Goal: Find specific page/section: Find specific page/section

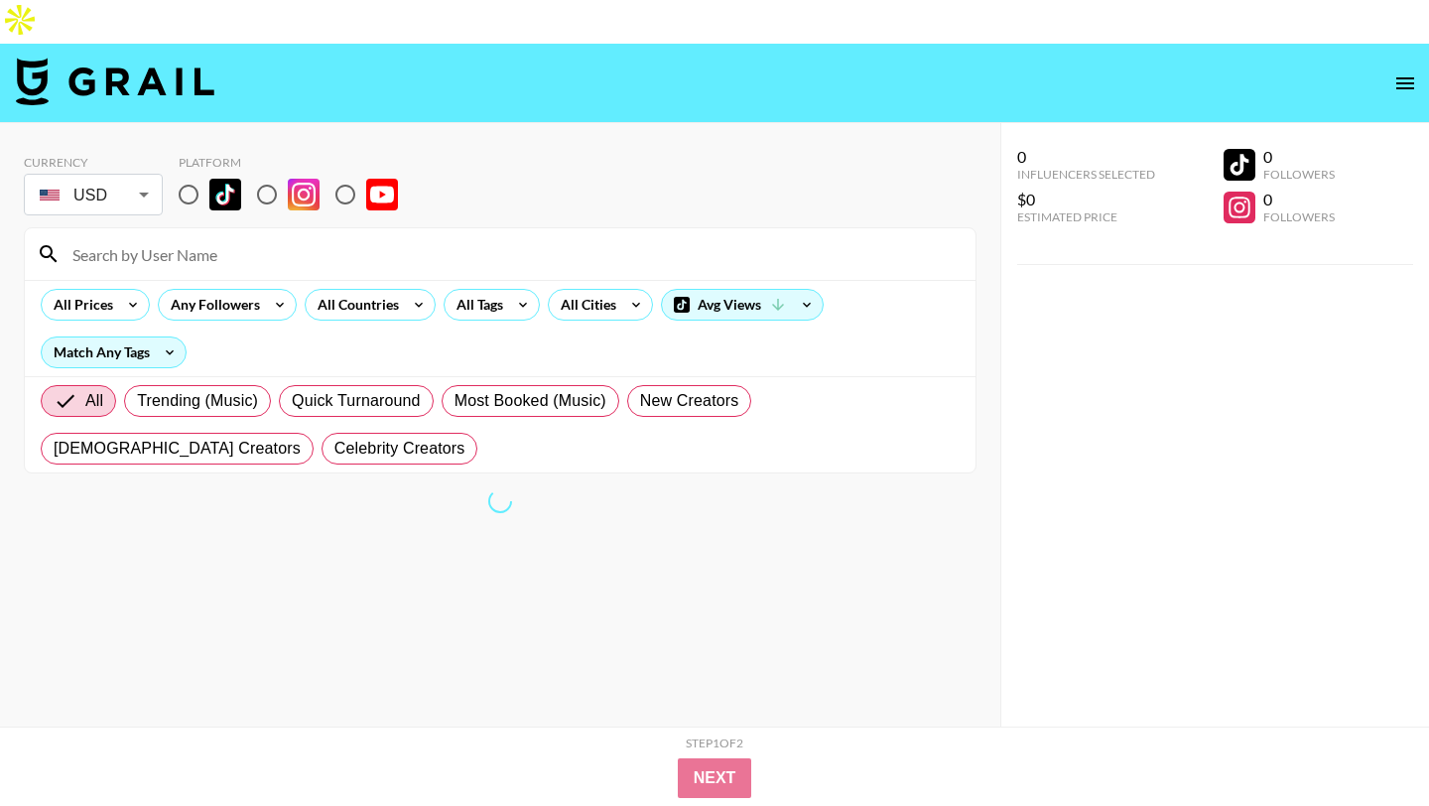
click at [376, 238] on input at bounding box center [512, 254] width 903 height 32
click at [260, 174] on input "radio" at bounding box center [267, 195] width 42 height 42
radio input "true"
click at [326, 238] on input at bounding box center [512, 254] width 903 height 32
paste input "[URL][DOMAIN_NAME]"
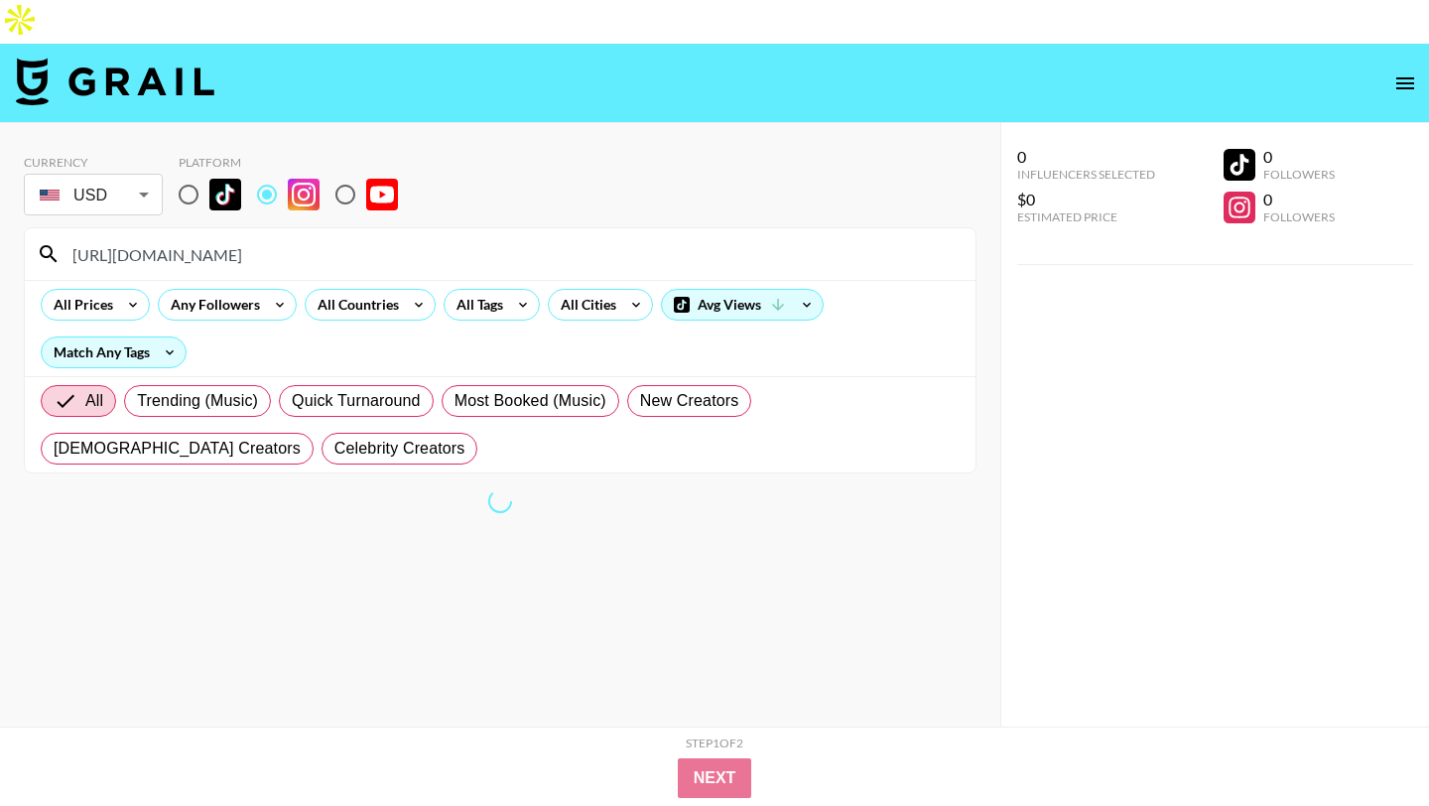
click at [284, 238] on input "[URL][DOMAIN_NAME]" at bounding box center [512, 254] width 903 height 32
paste input "[URL][DOMAIN_NAME]"
type input "[URL][DOMAIN_NAME][DOMAIN_NAME]"
click at [519, 238] on input "[URL][DOMAIN_NAME][DOMAIN_NAME]" at bounding box center [512, 254] width 903 height 32
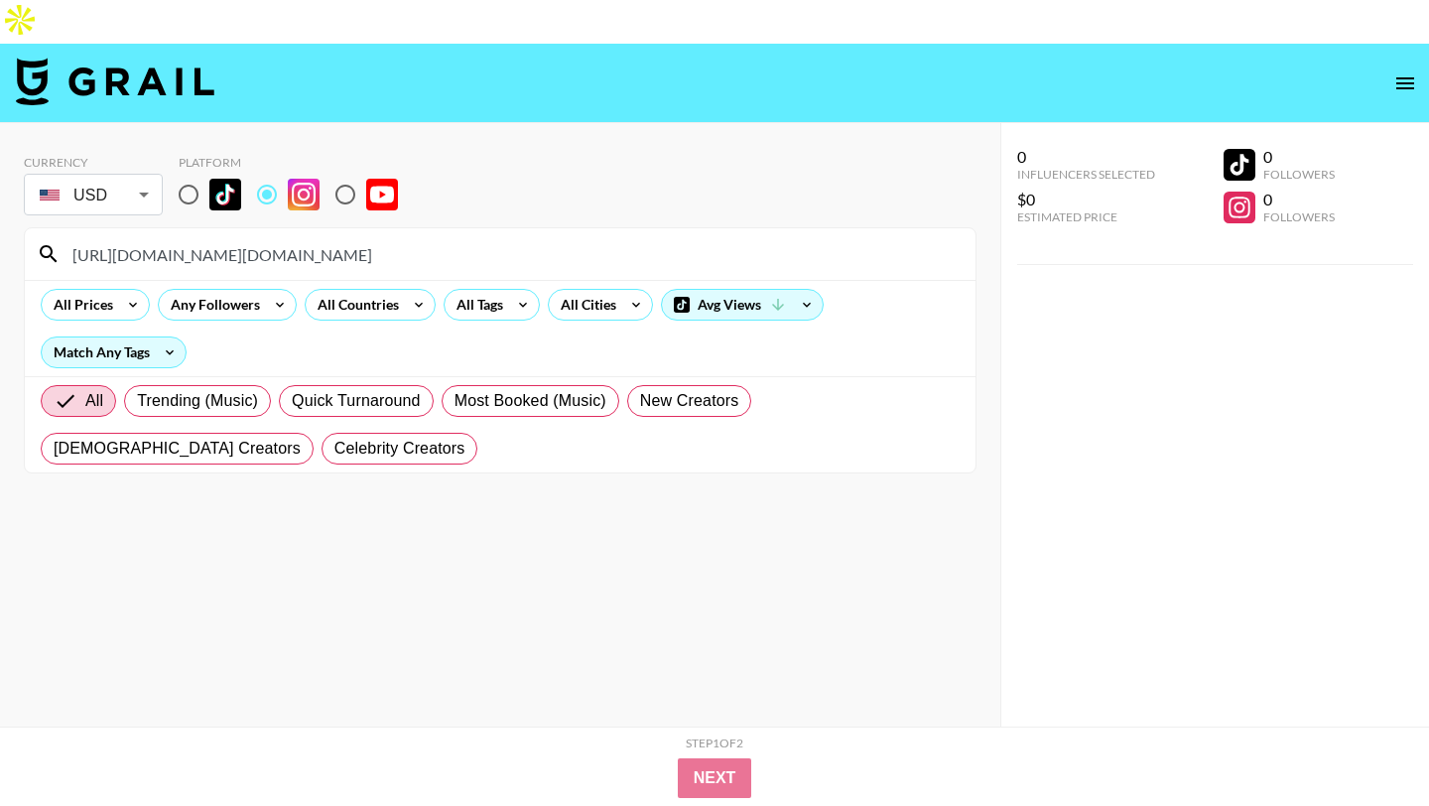
click at [519, 238] on input "[URL][DOMAIN_NAME][DOMAIN_NAME]" at bounding box center [512, 254] width 903 height 32
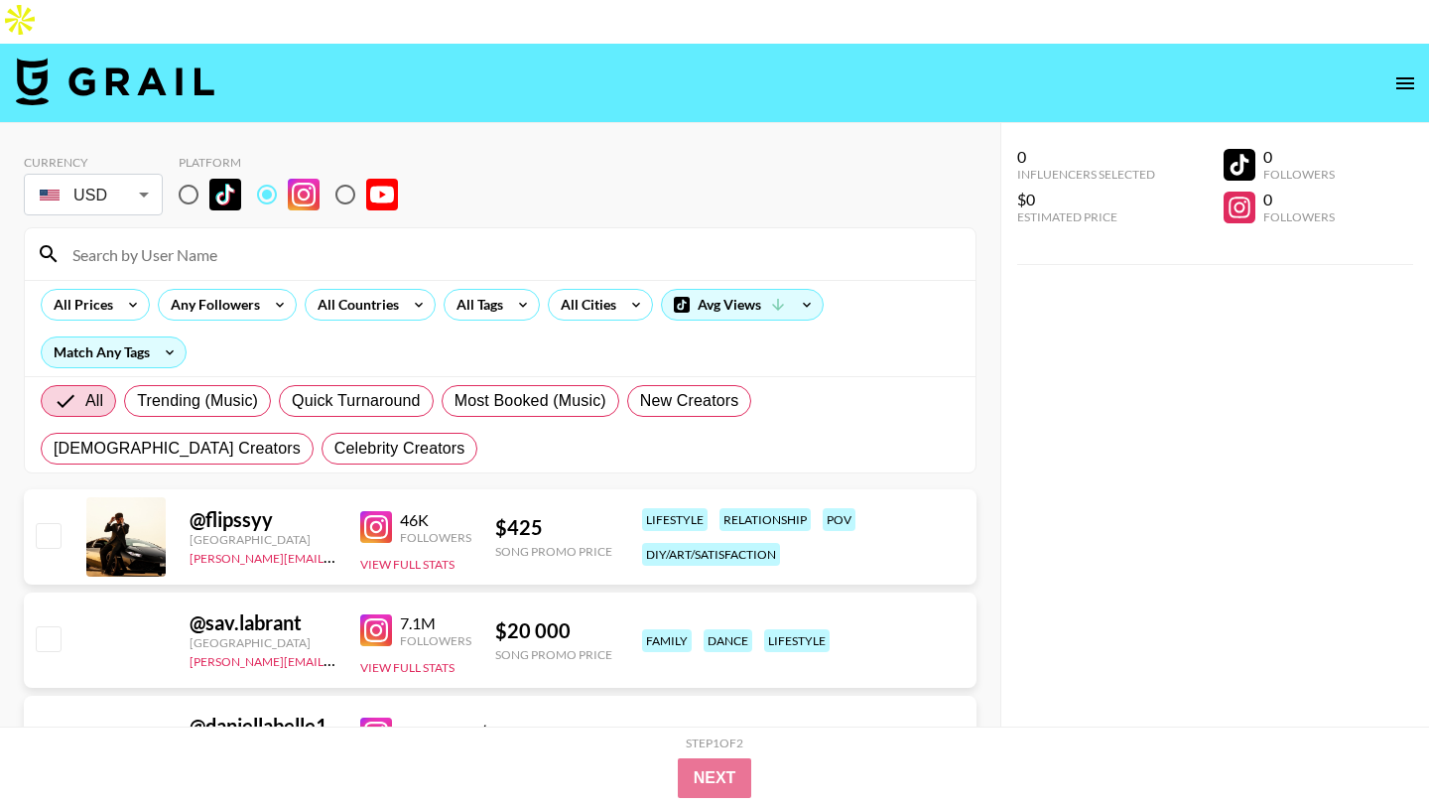
paste input "rosenoraanna"
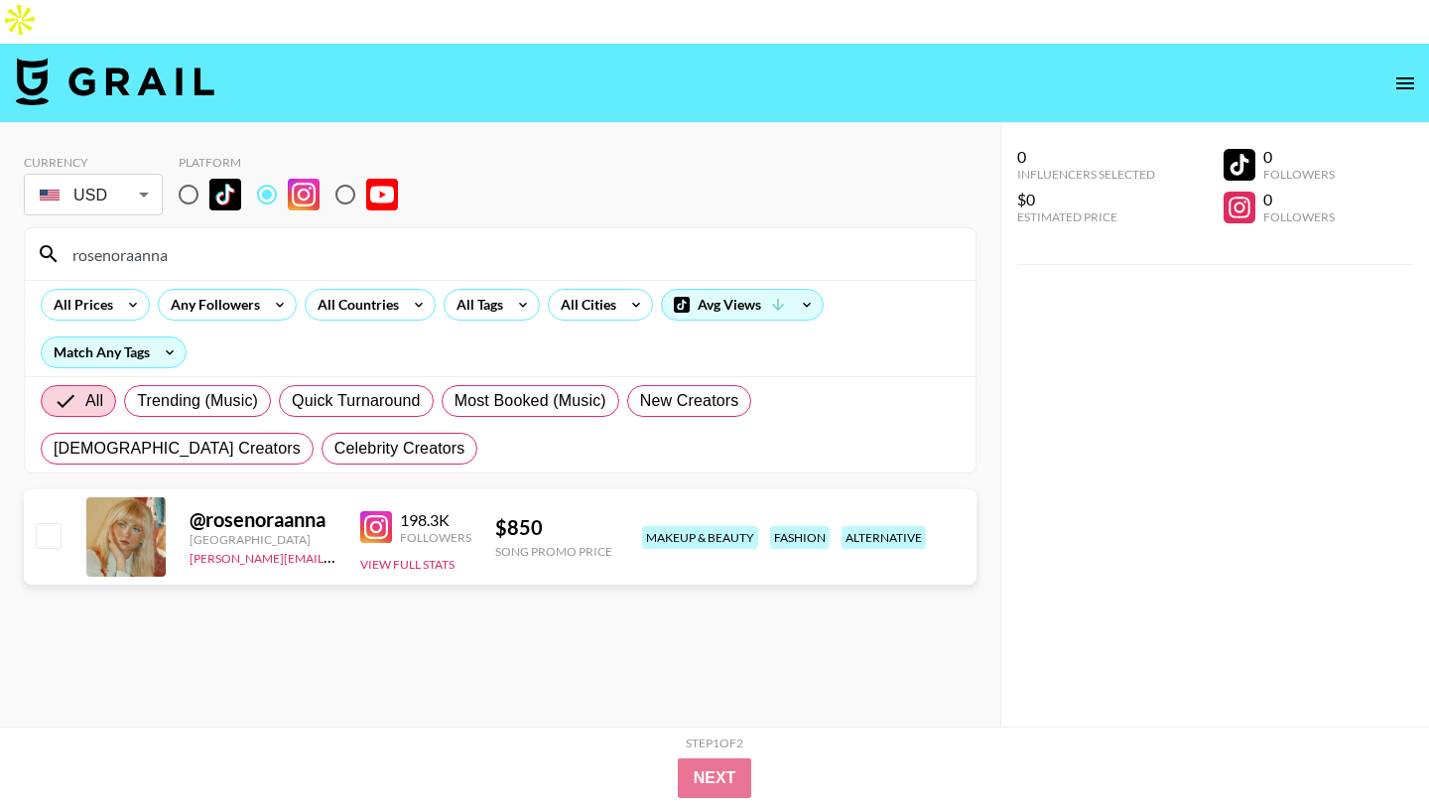
type input "rosenoraanna"
